Goal: Task Accomplishment & Management: Manage account settings

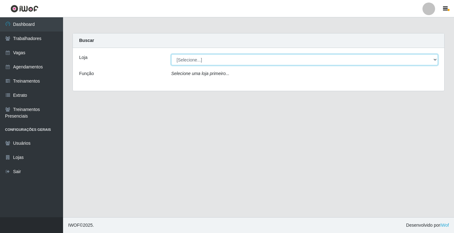
click at [186, 61] on select "[Selecione...] Edilicya Supermercado" at bounding box center [304, 59] width 267 height 11
select select "460"
click at [171, 54] on select "[Selecione...] Edilicya Supermercado" at bounding box center [304, 59] width 267 height 11
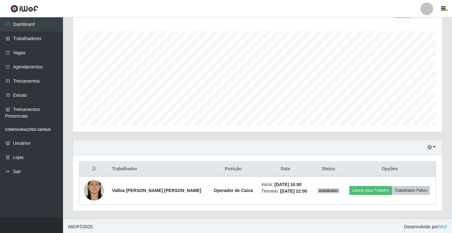
scroll to position [101, 0]
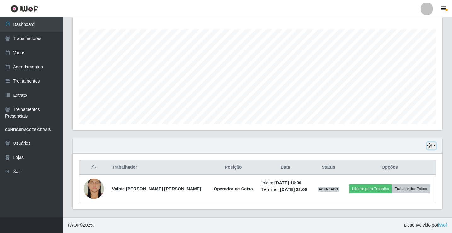
click at [434, 145] on button "button" at bounding box center [431, 145] width 9 height 7
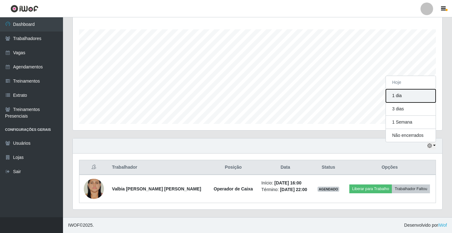
click at [404, 94] on button "1 dia" at bounding box center [411, 95] width 50 height 13
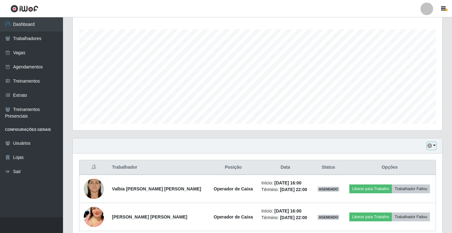
click at [436, 146] on button "button" at bounding box center [431, 145] width 9 height 7
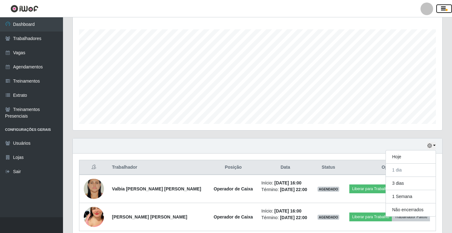
click at [443, 10] on icon "button" at bounding box center [443, 9] width 5 height 6
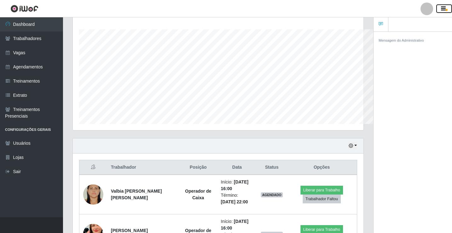
scroll to position [315045, 314884]
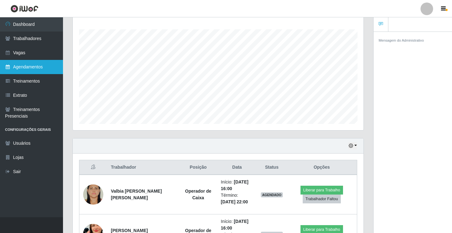
click at [36, 69] on link "Agendamentos" at bounding box center [31, 67] width 63 height 14
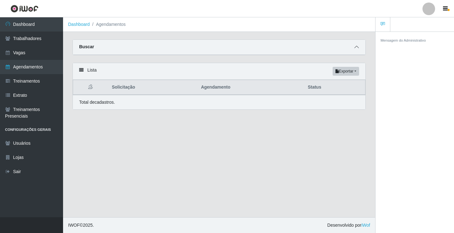
click at [358, 48] on icon at bounding box center [356, 47] width 4 height 4
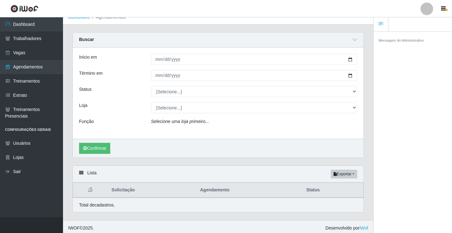
scroll to position [10, 0]
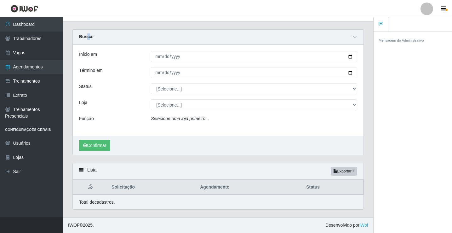
drag, startPoint x: 89, startPoint y: 37, endPoint x: 85, endPoint y: 37, distance: 3.8
click at [85, 37] on strong "Buscar" at bounding box center [86, 36] width 15 height 5
click at [355, 37] on icon at bounding box center [355, 37] width 4 height 4
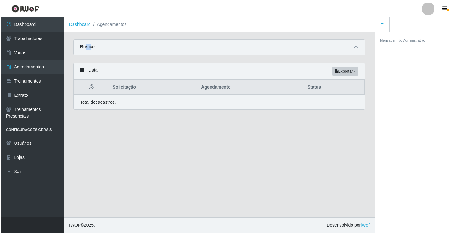
scroll to position [0, 0]
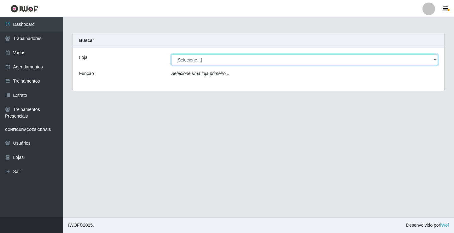
click at [188, 60] on select "[Selecione...] Edilicya Supermercado" at bounding box center [304, 59] width 267 height 11
select select "460"
click at [171, 54] on select "[Selecione...] Edilicya Supermercado" at bounding box center [304, 59] width 267 height 11
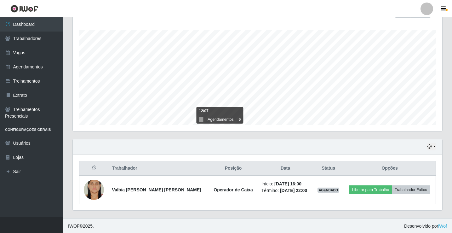
scroll to position [101, 0]
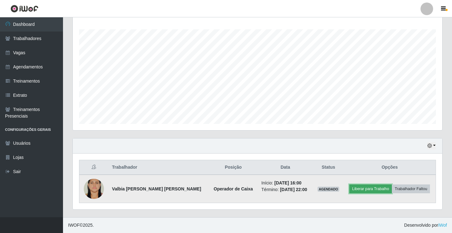
click at [375, 188] on button "Liberar para Trabalho" at bounding box center [371, 188] width 43 height 9
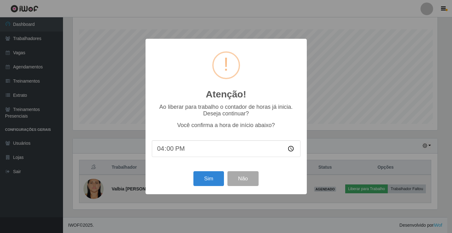
scroll to position [131, 367]
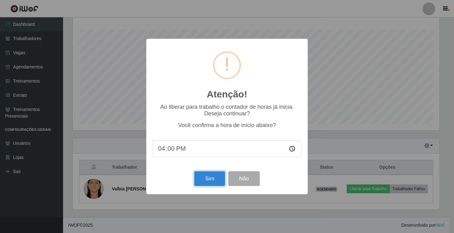
drag, startPoint x: 205, startPoint y: 180, endPoint x: 209, endPoint y: 176, distance: 5.1
click at [207, 179] on button "Sim" at bounding box center [209, 178] width 31 height 15
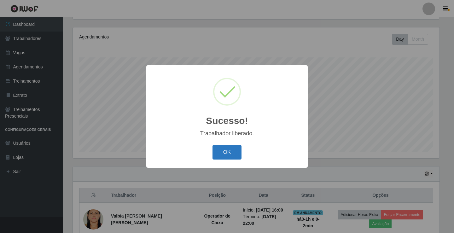
click at [216, 159] on button "OK" at bounding box center [226, 152] width 29 height 15
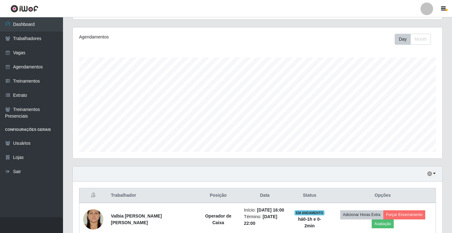
scroll to position [101, 0]
